Goal: Transaction & Acquisition: Purchase product/service

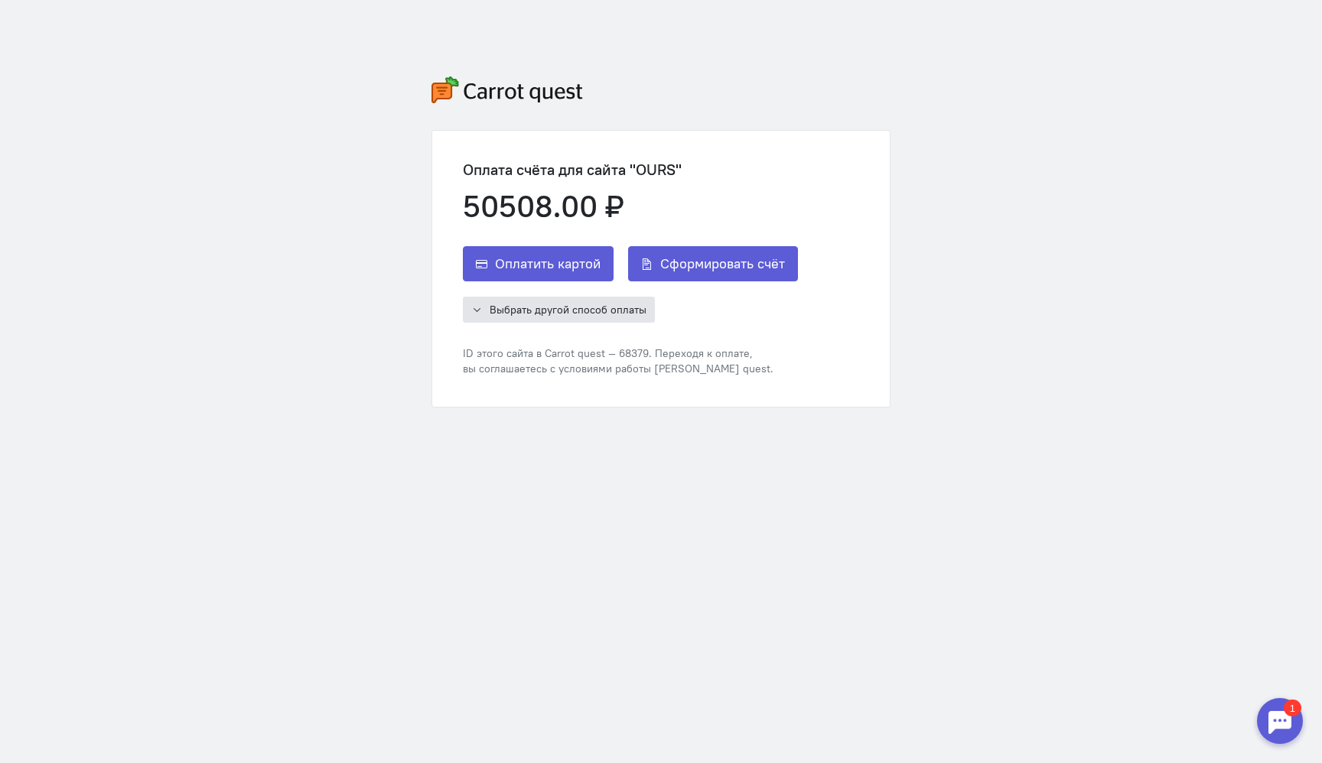
click at [619, 311] on span "Выбрать другой способ оплаты" at bounding box center [568, 310] width 157 height 14
click at [771, 273] on button "Сформировать счёт" at bounding box center [713, 263] width 170 height 35
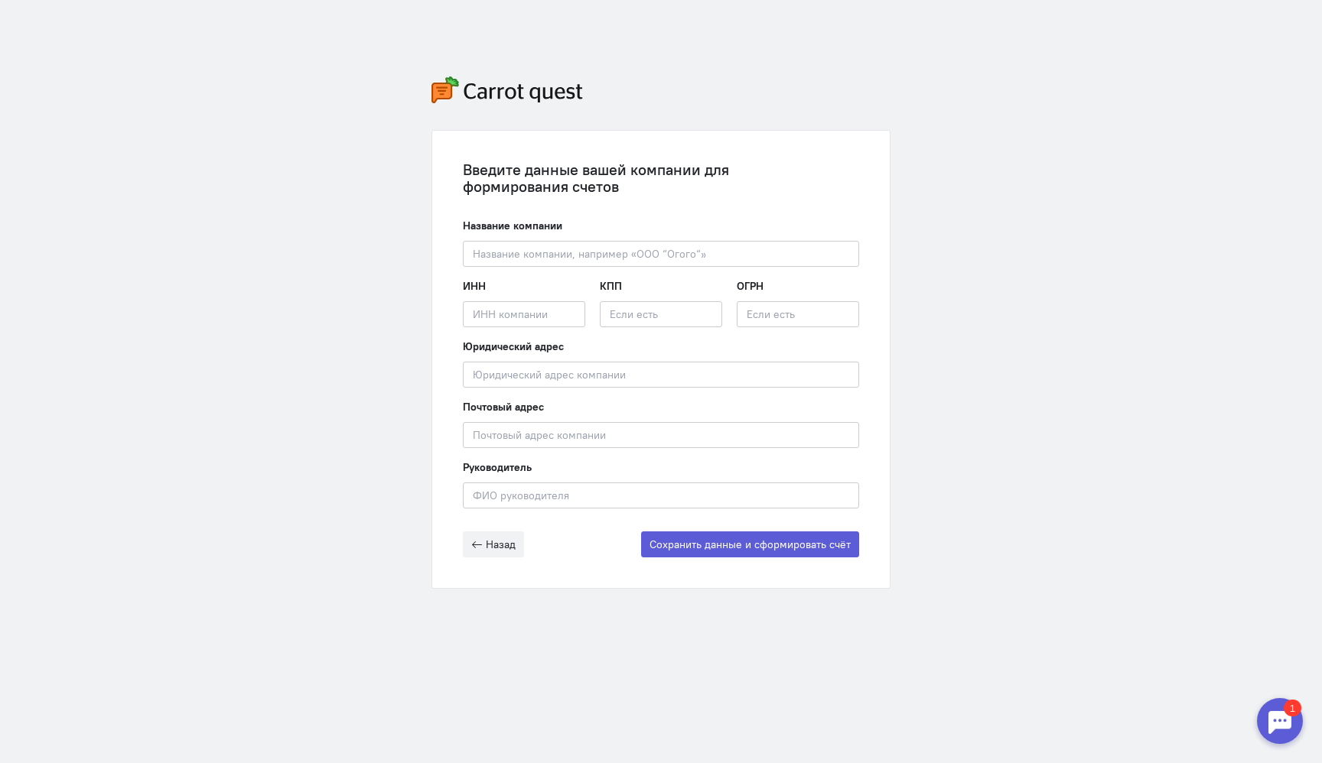
click at [493, 526] on form "Название компании Введите название компании ИНН Введите ИНН компании КПП ОГРН Ю…" at bounding box center [661, 388] width 396 height 340
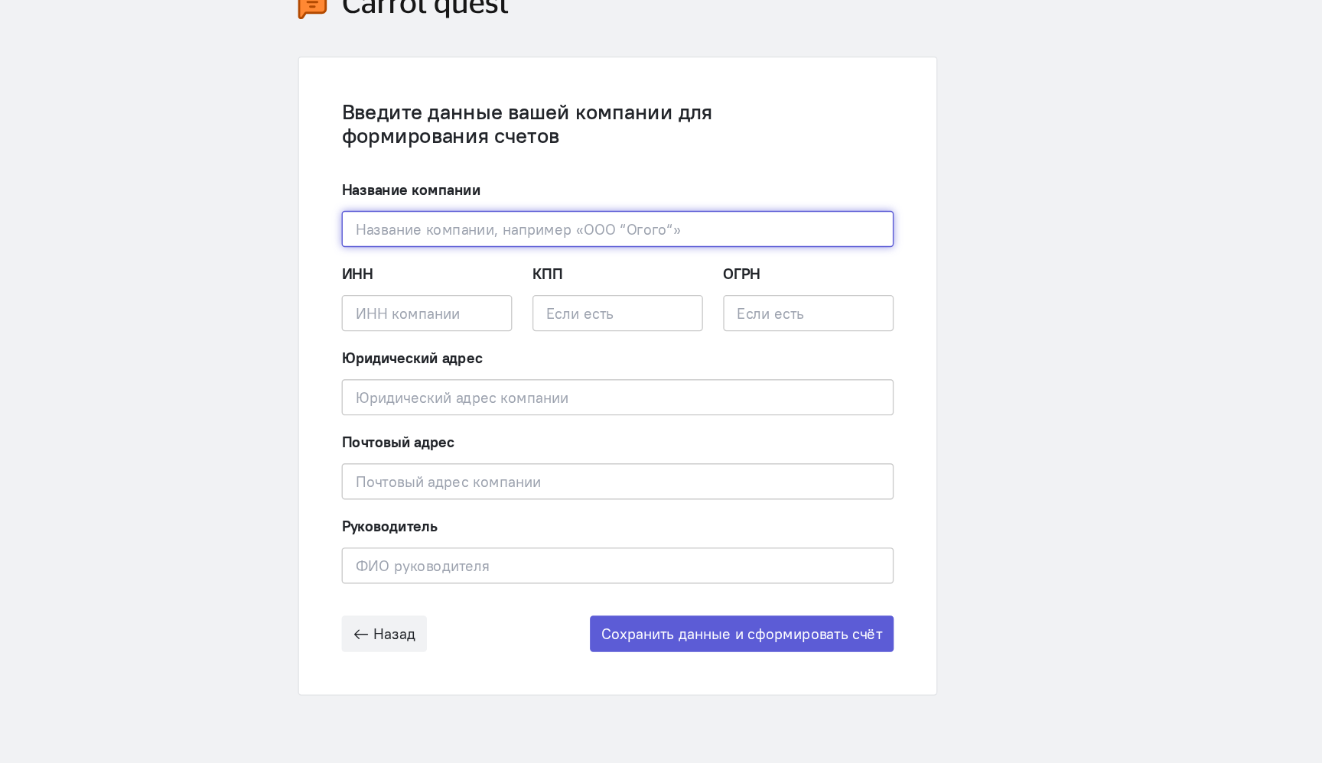
click at [769, 256] on input "text" at bounding box center [661, 254] width 396 height 26
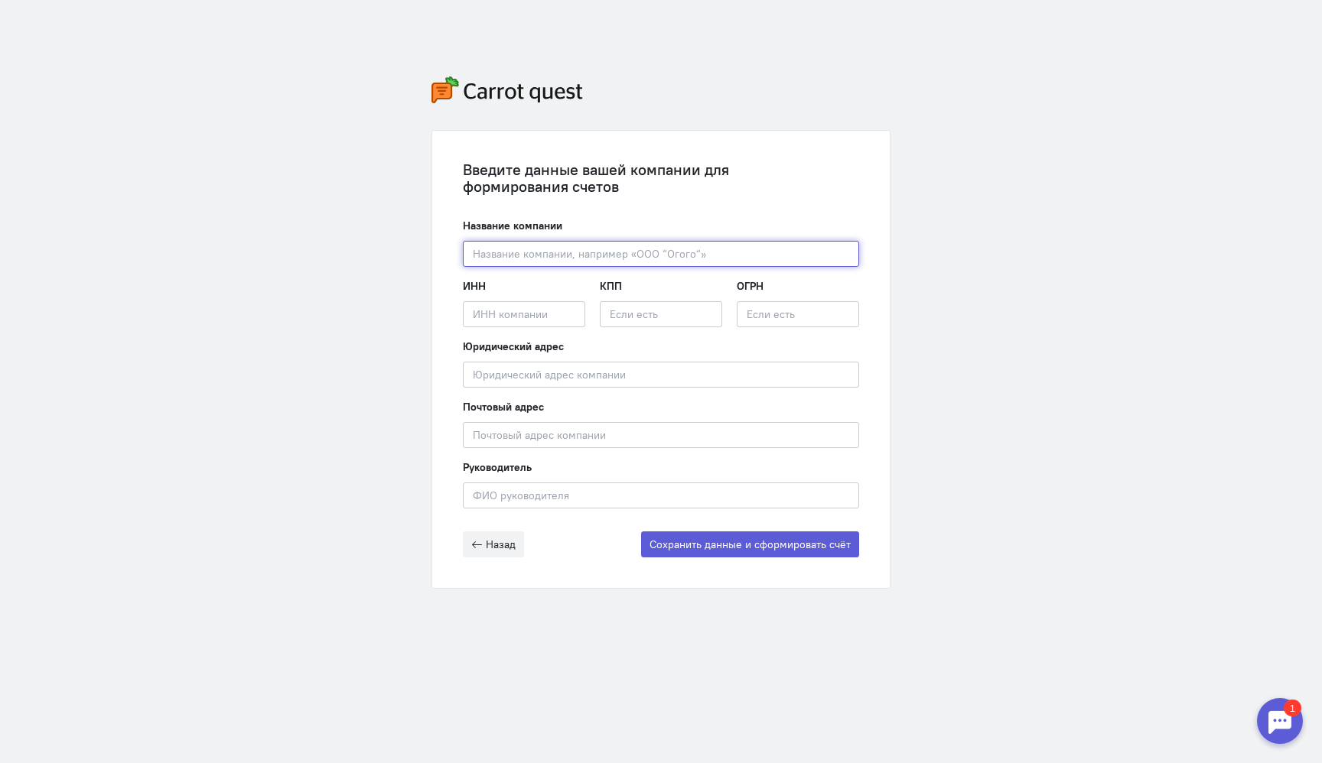
paste input "ООО "ГАЛТ СИСТЕМС""
type input "ООО "ГАЛТ СИСТЕМС""
click at [589, 371] on input "text" at bounding box center [661, 375] width 396 height 26
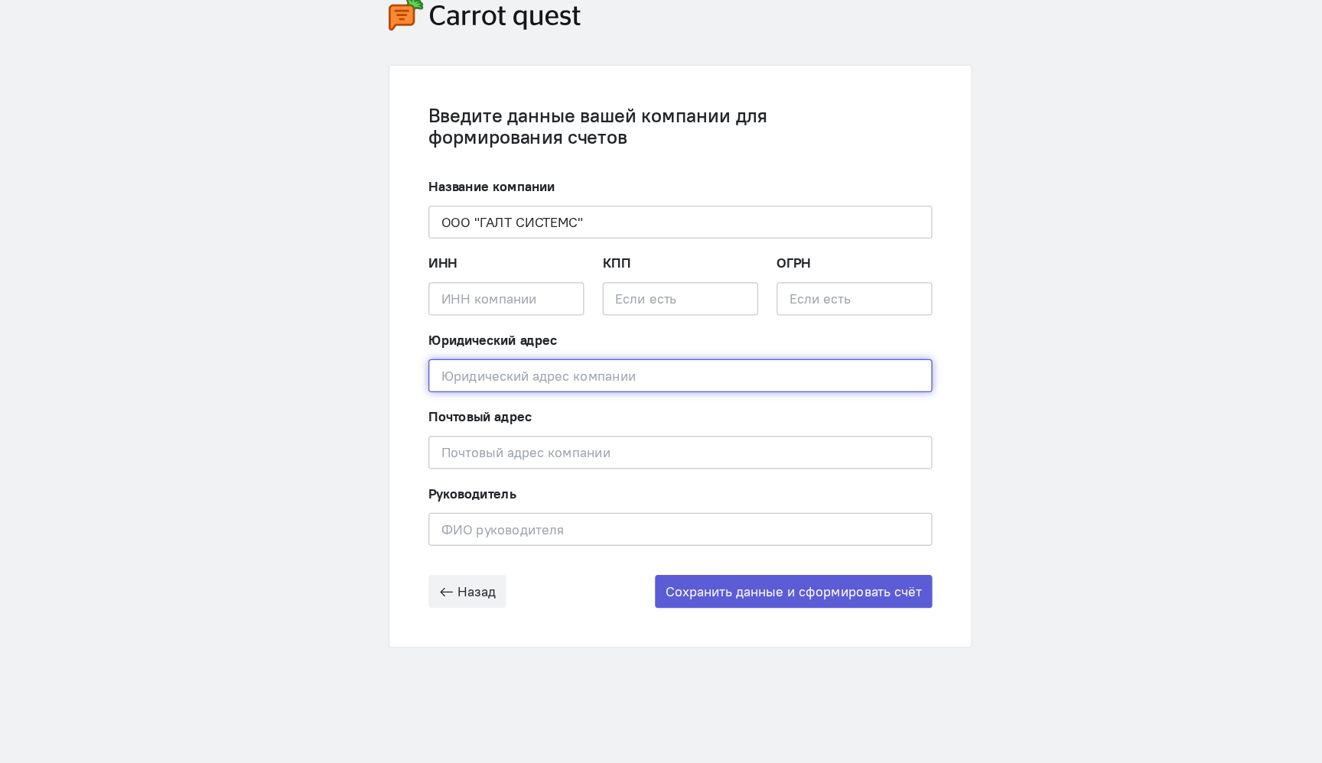
paste input "Российский рубль, 643"
type input "Российский рубль, 643"
paste input "text"
type input "="
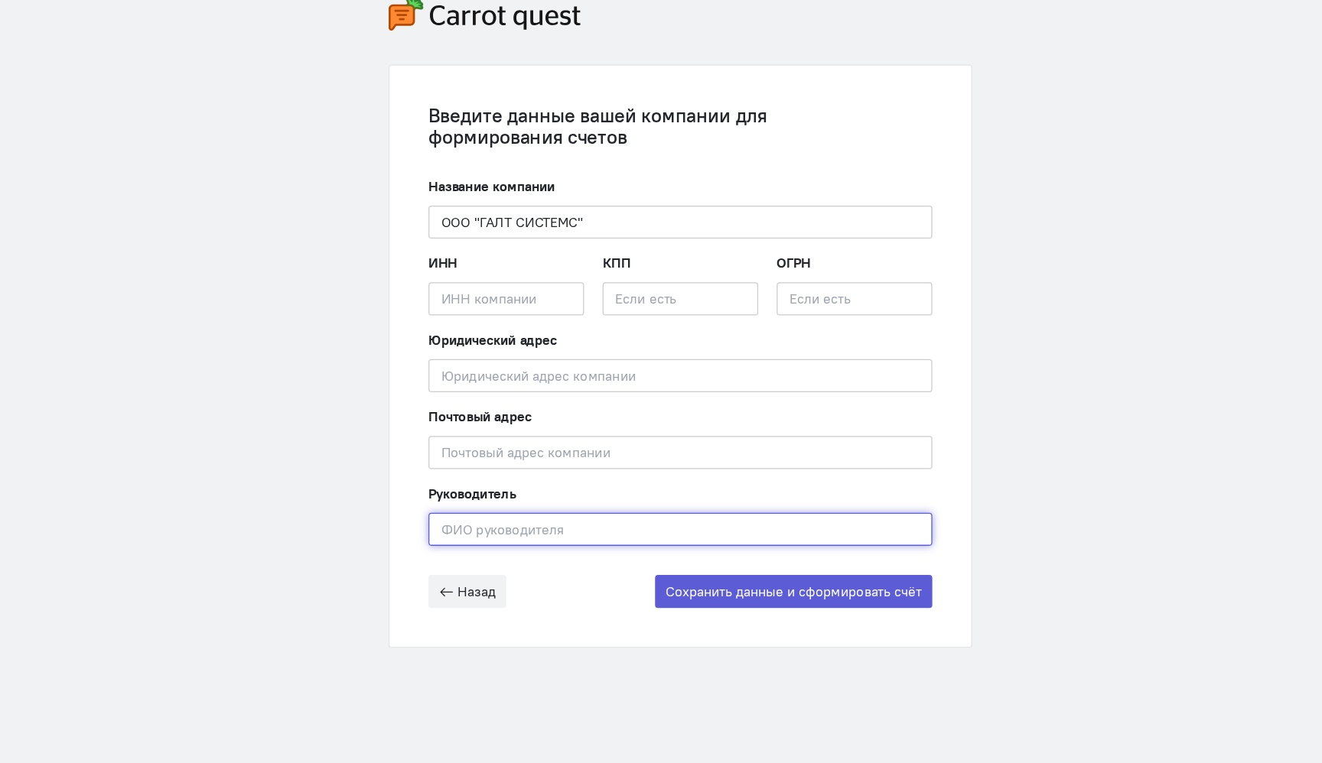
click at [556, 496] on input "text" at bounding box center [661, 496] width 396 height 26
paste input "[PERSON_NAME]"
type input "[PERSON_NAME]"
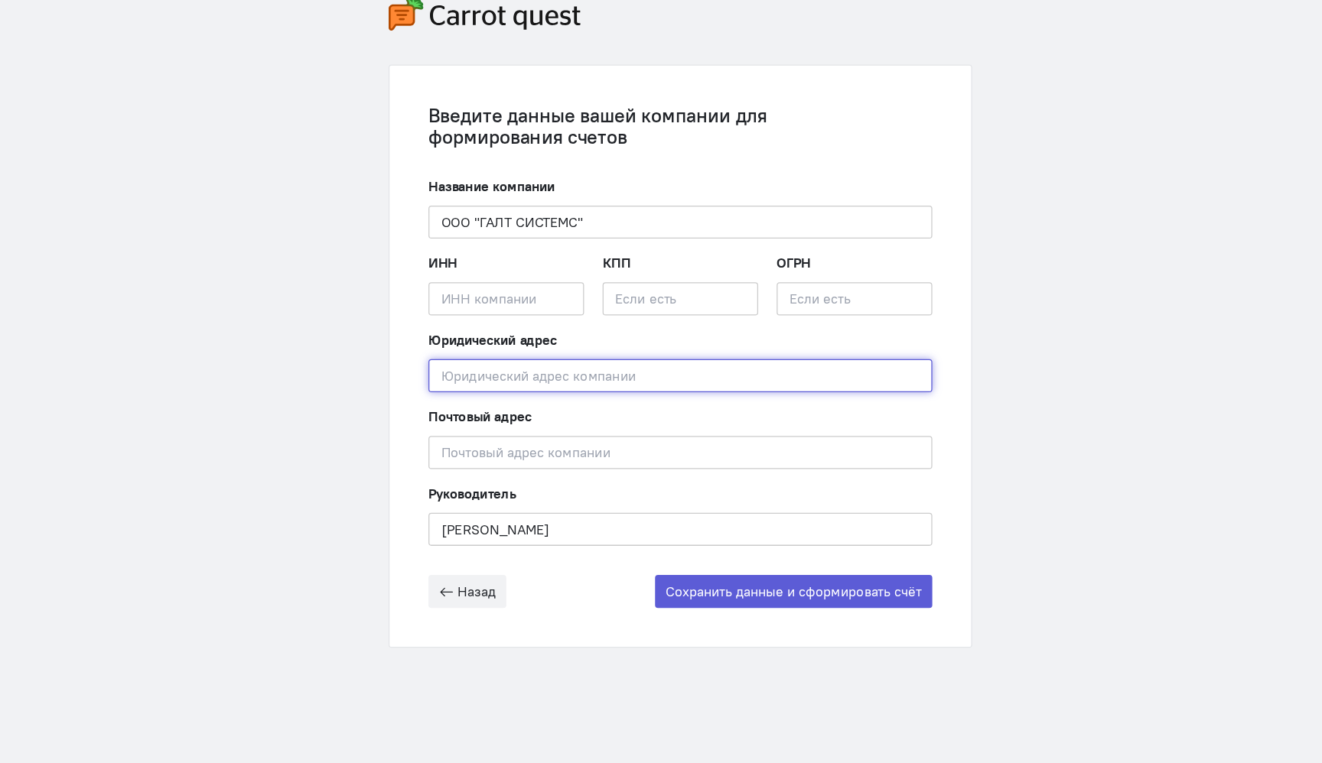
click at [594, 370] on input "text" at bounding box center [661, 375] width 396 height 26
paste input "129329, Город [GEOGRAPHIC_DATA], [GEOGRAPHIC_DATA]тер. г. Муниципальный Округ"
paste input "Бабушкинский, [STREET_ADDRESS]"
click at [753, 373] on input "129329, Город [GEOGRAPHIC_DATA], [GEOGRAPHIC_DATA]тер. г. Муниципальный Округ Б…" at bounding box center [661, 375] width 396 height 26
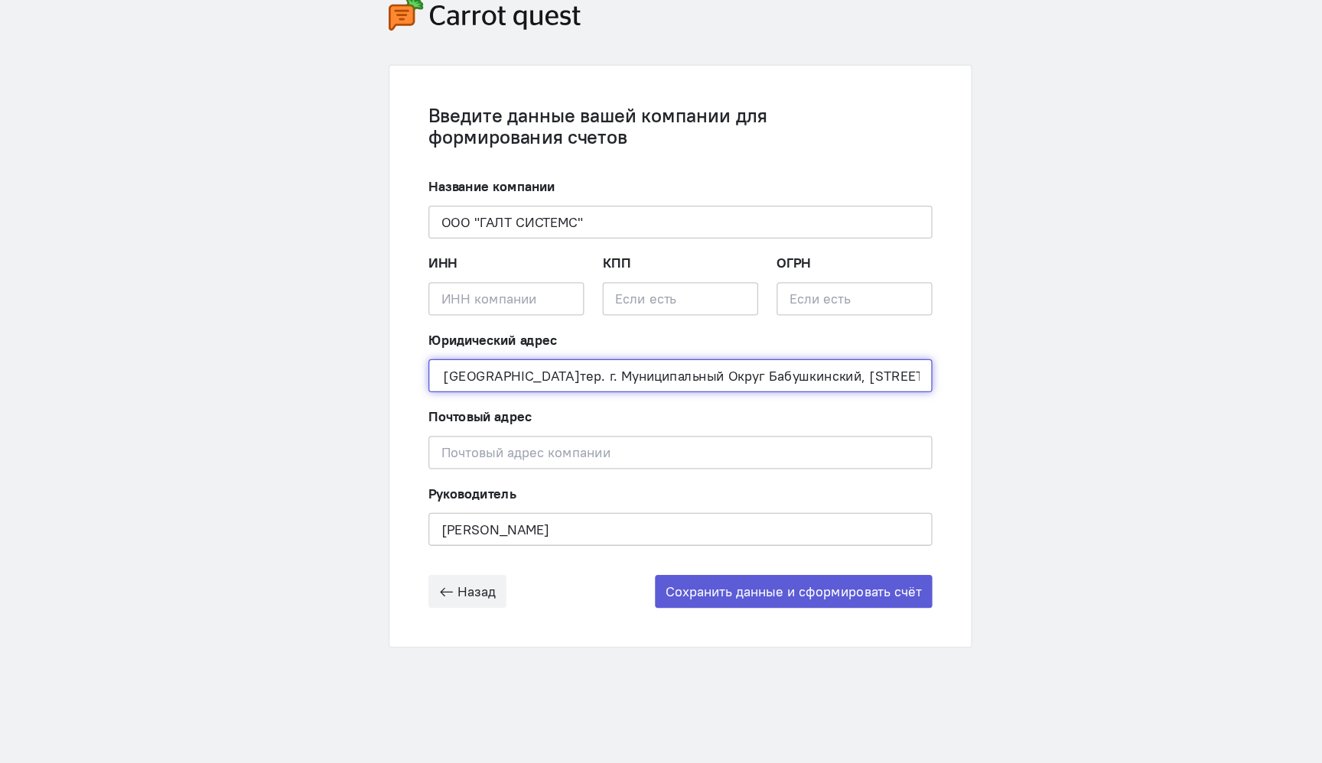
type input "129329, Город [GEOGRAPHIC_DATA], [GEOGRAPHIC_DATA]тер. г. Муниципальный Округ Б…"
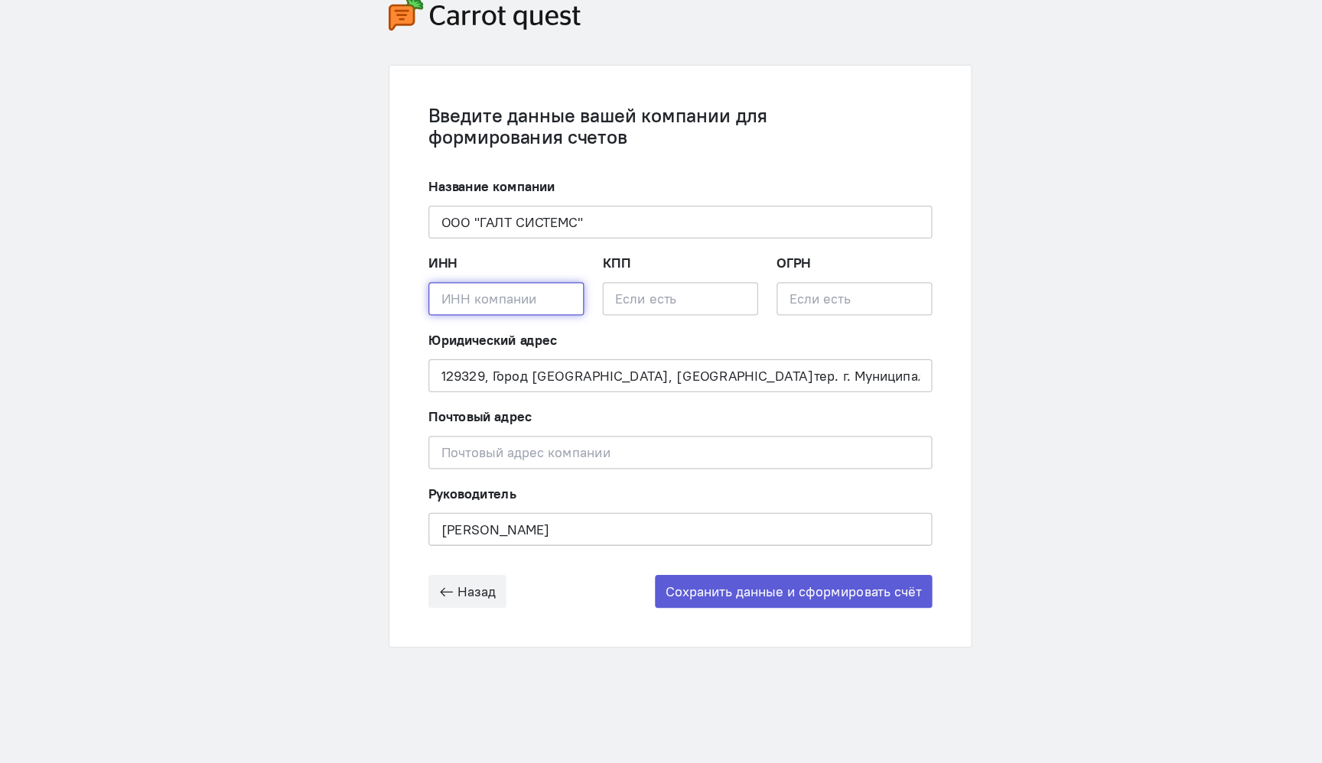
click at [552, 318] on input "text" at bounding box center [524, 314] width 122 height 26
paste input "7707418606"
type input "7707418606"
click at [656, 320] on input "text" at bounding box center [661, 314] width 122 height 26
paste input "771601001"
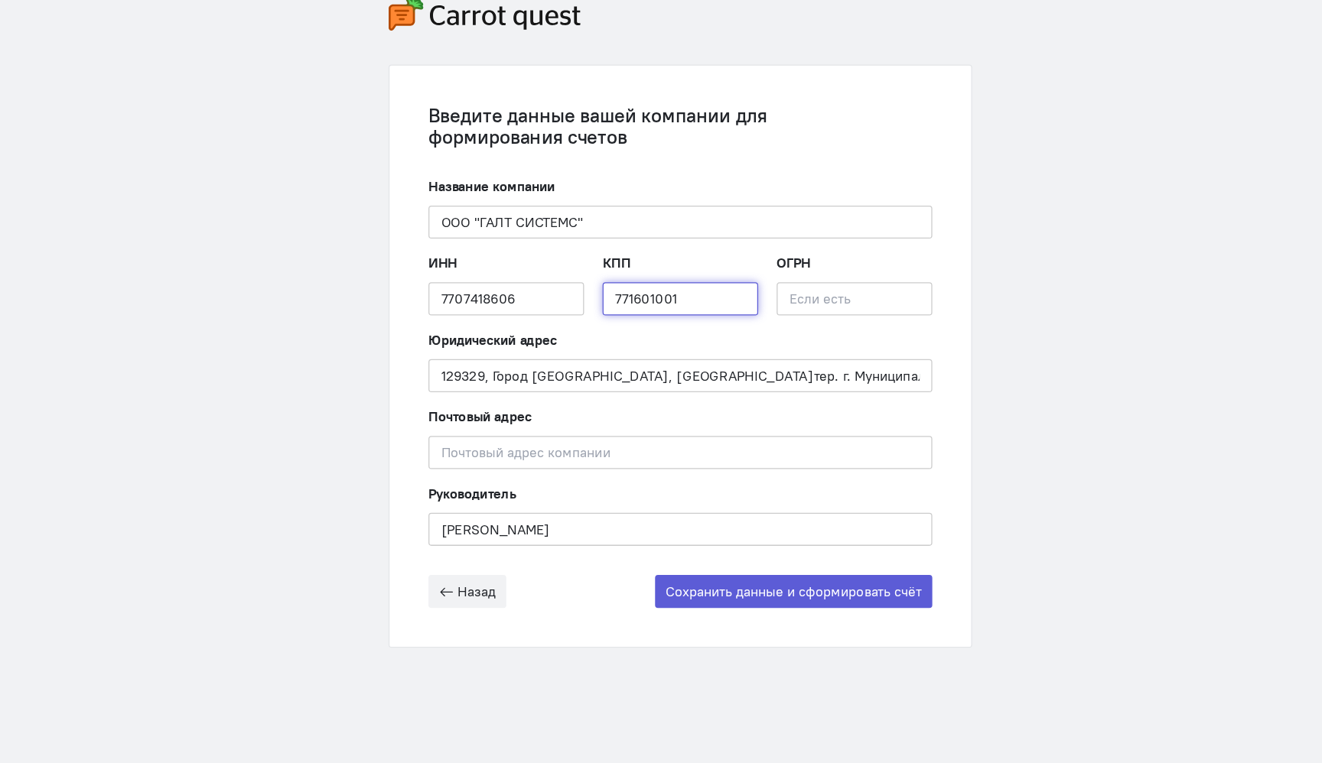
type input "771601001"
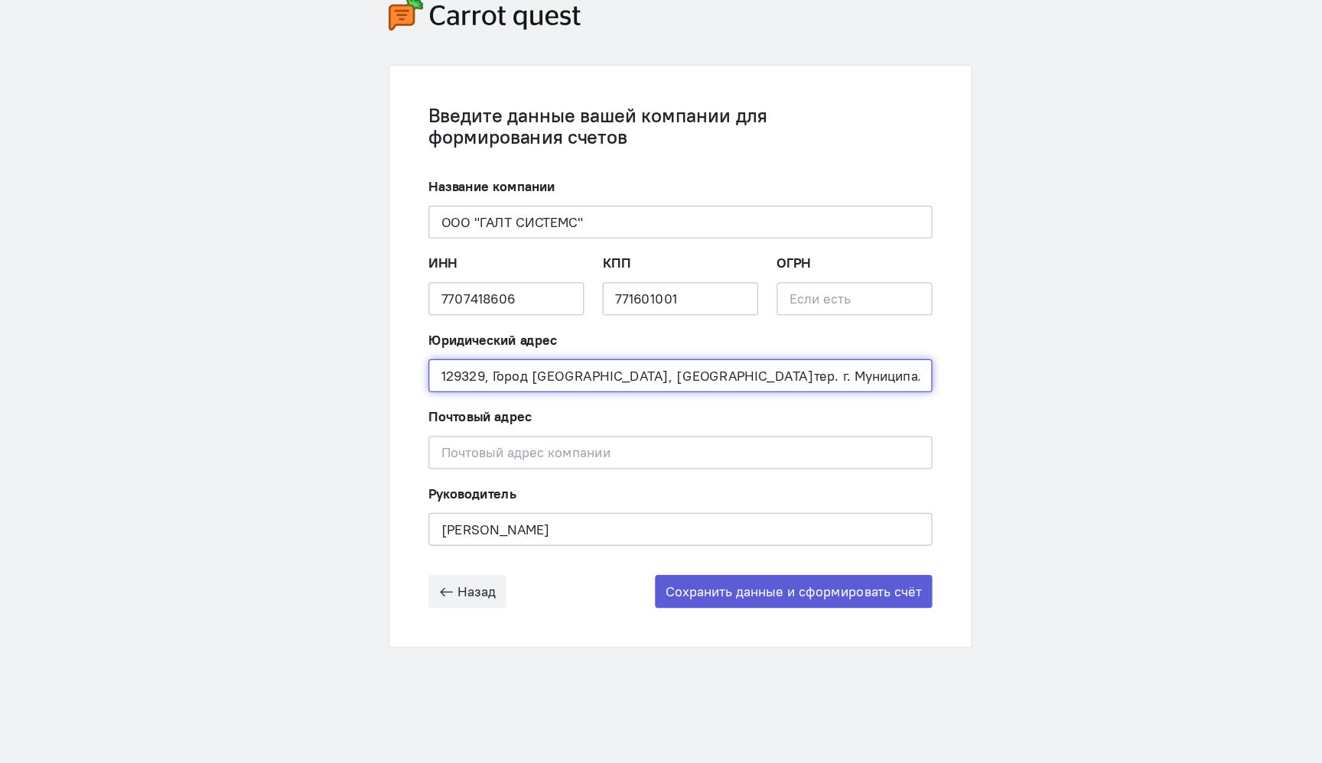
click at [677, 379] on input "129329, Город [GEOGRAPHIC_DATA], [GEOGRAPHIC_DATA]тер. г. Муниципальный Округ Б…" at bounding box center [661, 375] width 396 height 26
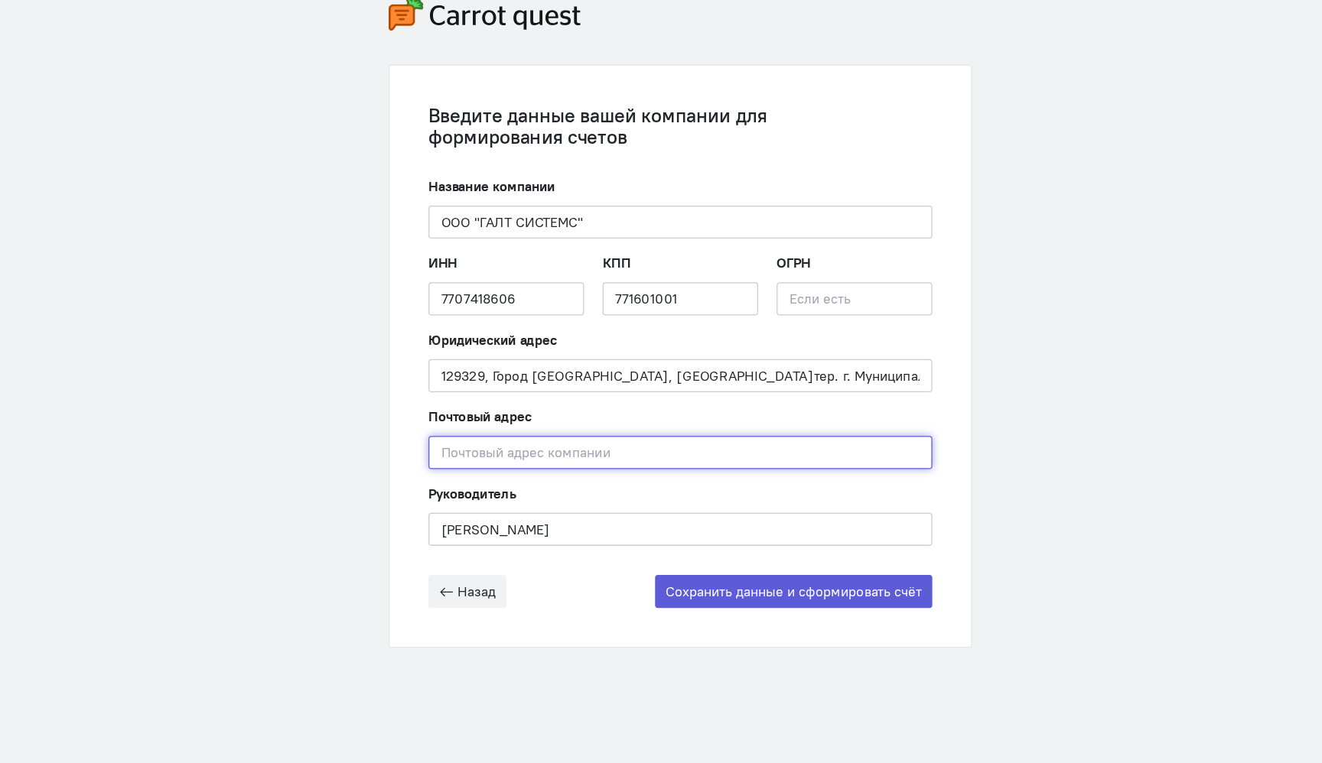
click at [626, 431] on input "text" at bounding box center [661, 435] width 396 height 26
paste input "129329, Город [GEOGRAPHIC_DATA], [GEOGRAPHIC_DATA]тер. г. Муниципальный Округ Б…"
type input "129329, Город [GEOGRAPHIC_DATA], [GEOGRAPHIC_DATA]тер. г. Муниципальный Округ Б…"
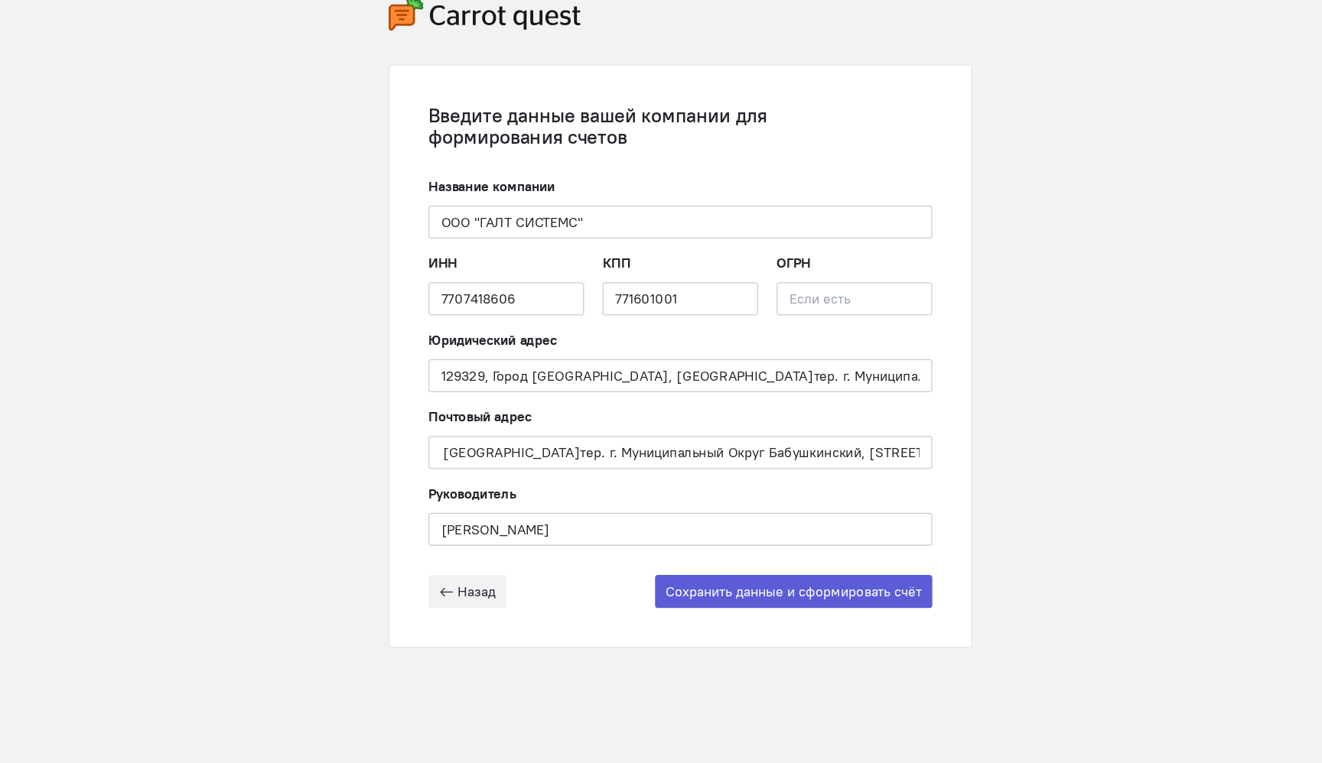
scroll to position [0, 0]
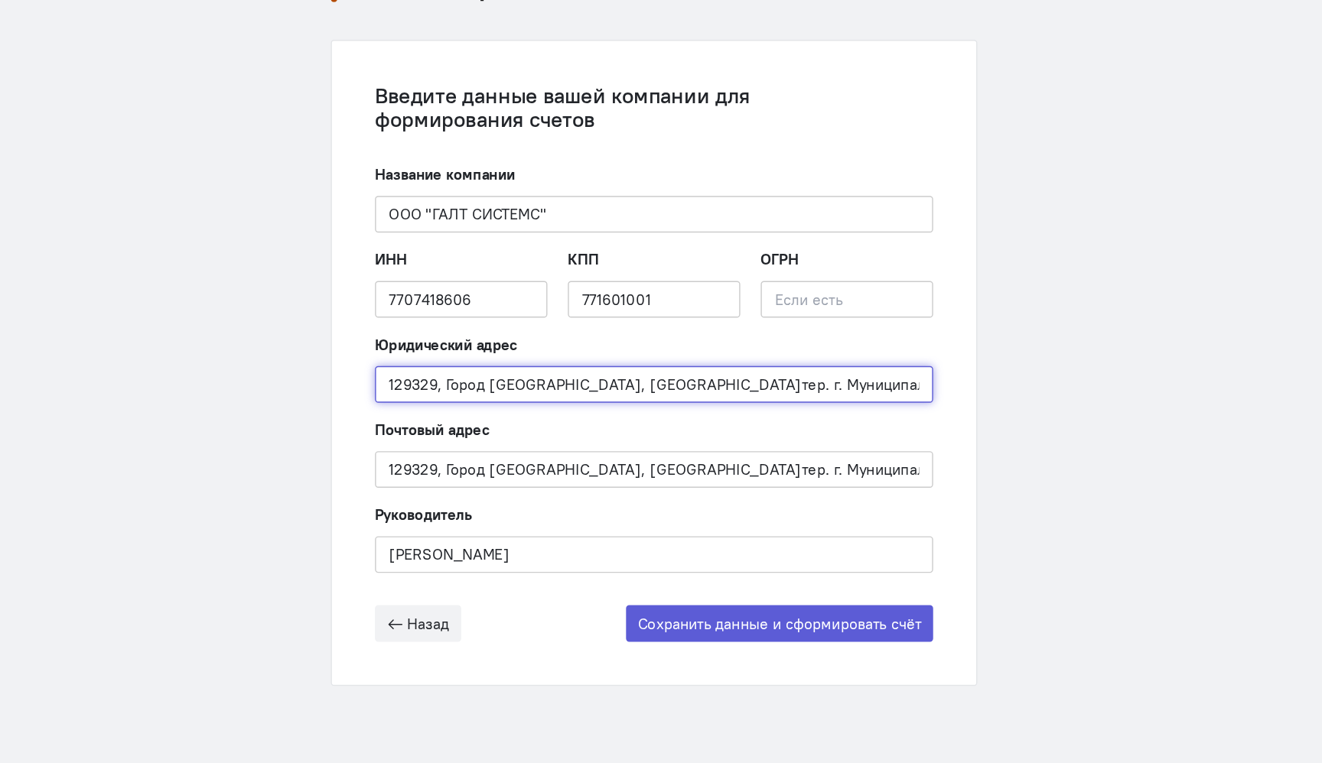
click at [548, 373] on input "129329, Город [GEOGRAPHIC_DATA], [GEOGRAPHIC_DATA]тер. г. Муниципальный Округ Б…" at bounding box center [661, 375] width 396 height 26
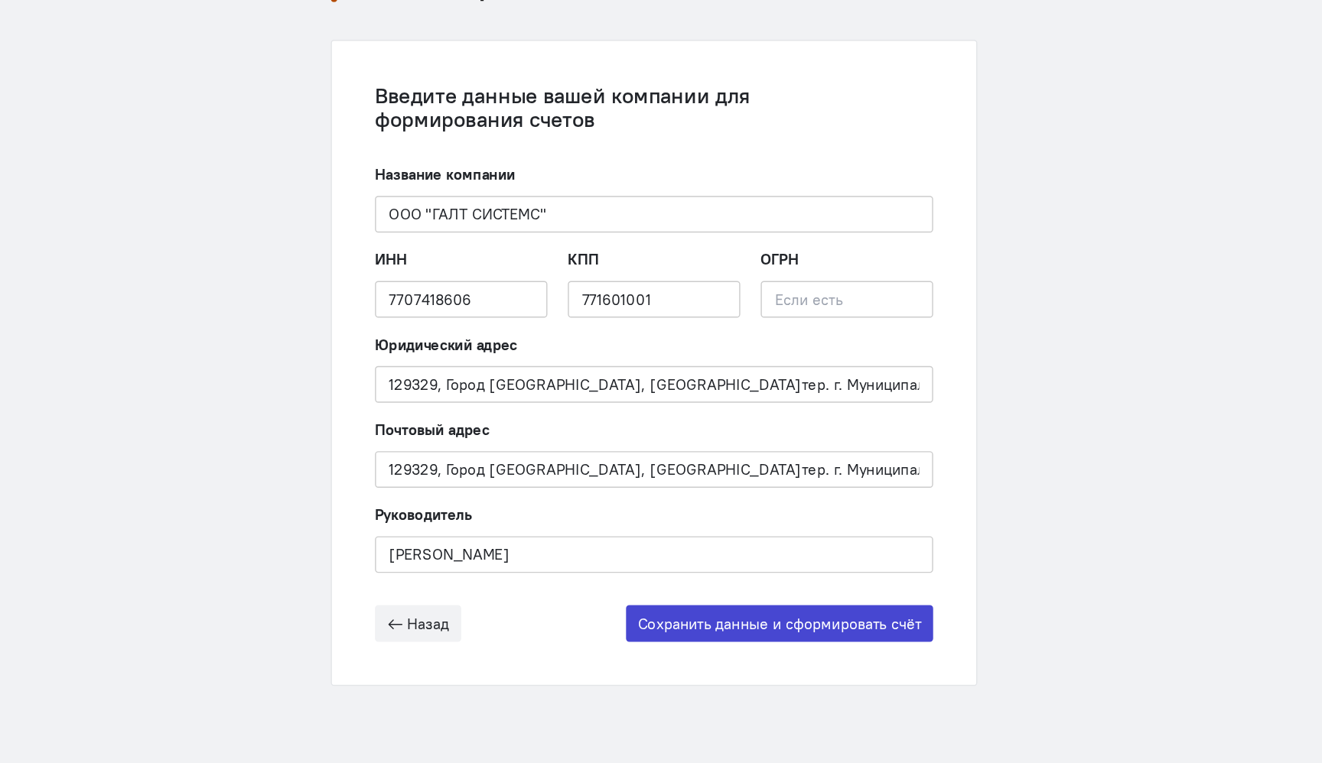
click at [811, 548] on button "Сохранить данные и сформировать счёт" at bounding box center [750, 545] width 218 height 26
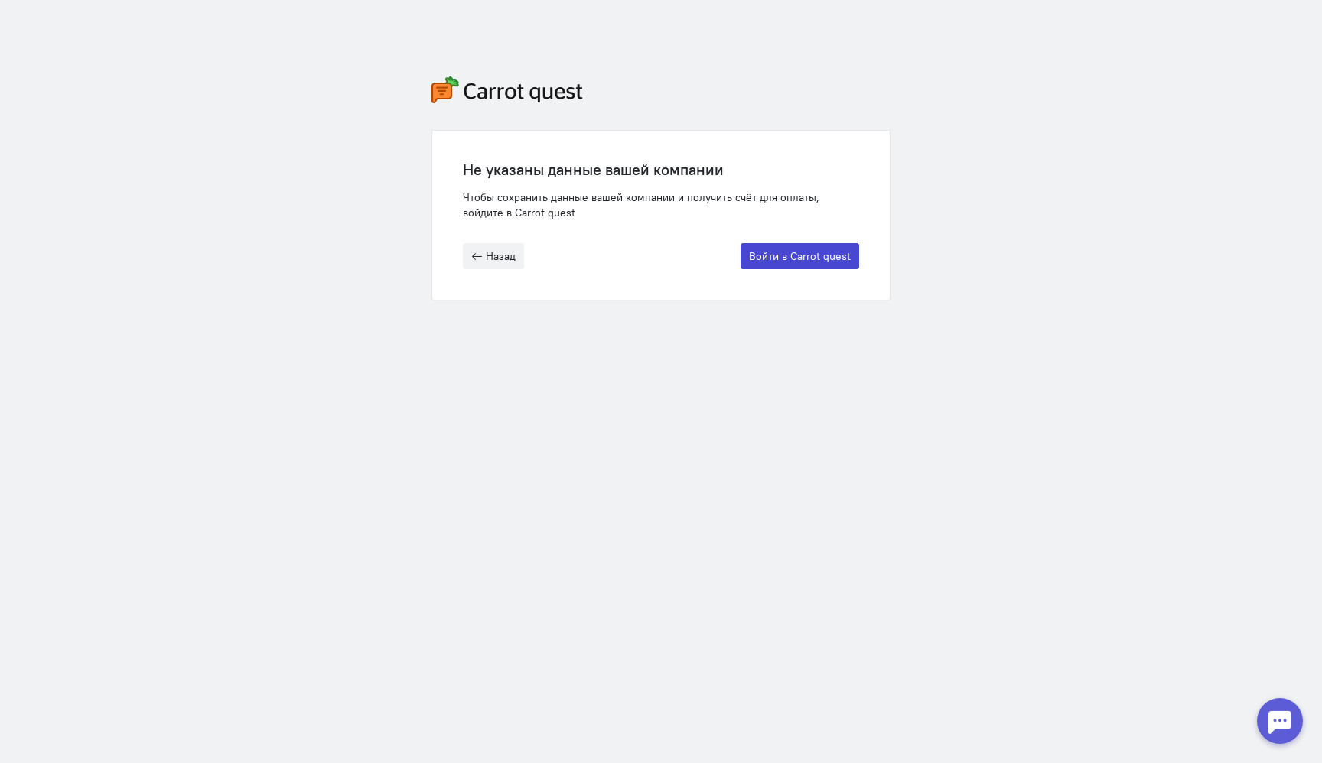
click at [831, 256] on button "Войти в Carrot quest" at bounding box center [799, 256] width 119 height 26
